Goal: Task Accomplishment & Management: Complete application form

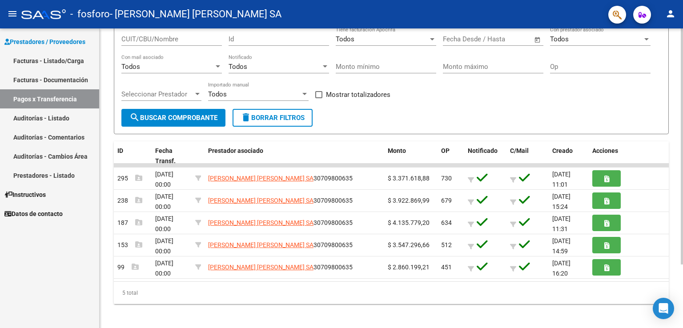
scroll to position [80, 0]
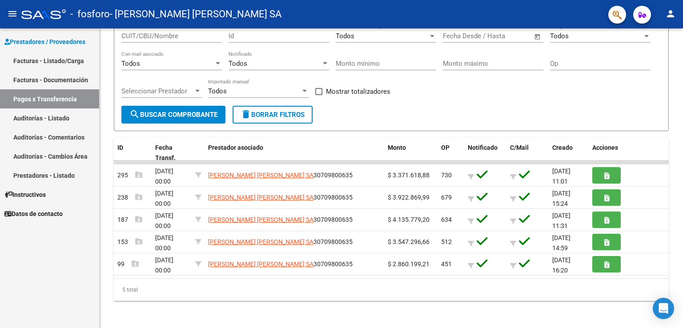
click at [43, 61] on link "Facturas - Listado/Carga" at bounding box center [49, 60] width 99 height 19
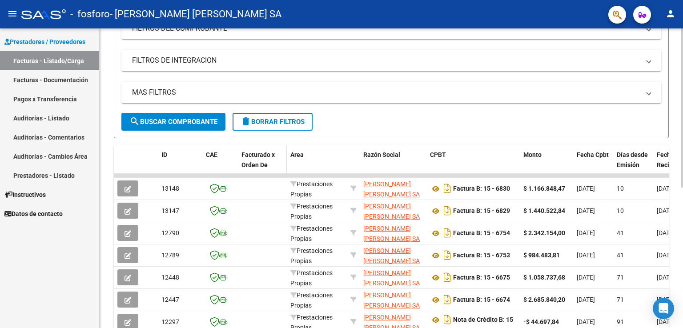
scroll to position [178, 0]
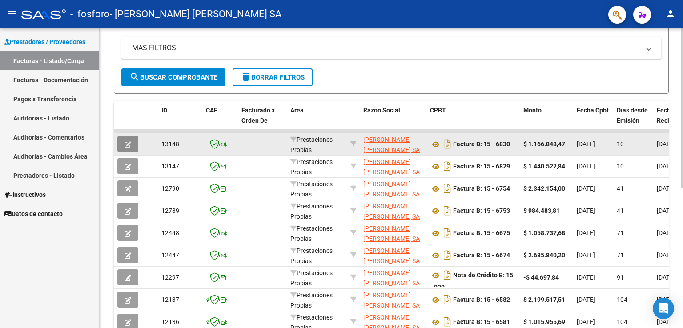
click at [129, 142] on icon "button" at bounding box center [128, 144] width 7 height 7
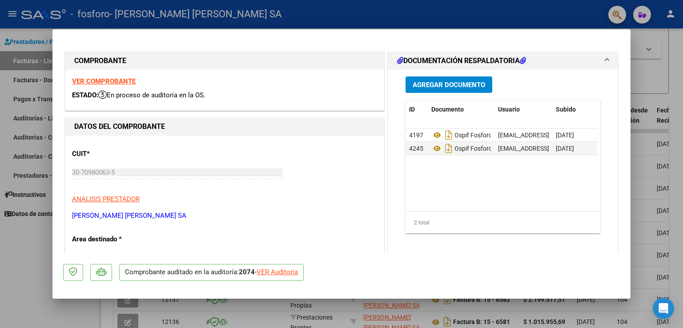
click at [286, 14] on div at bounding box center [341, 164] width 683 height 328
type input "$ 0,00"
